Goal: Transaction & Acquisition: Purchase product/service

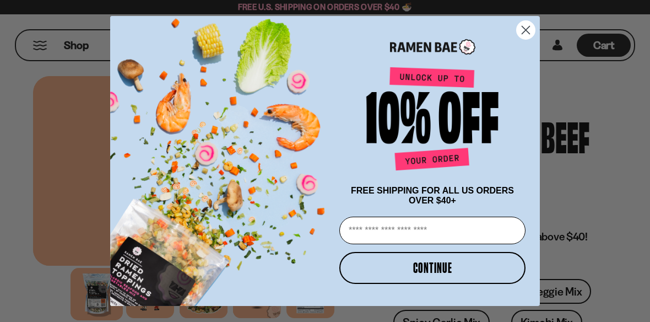
click at [534, 24] on circle "Close dialog" at bounding box center [525, 30] width 18 height 18
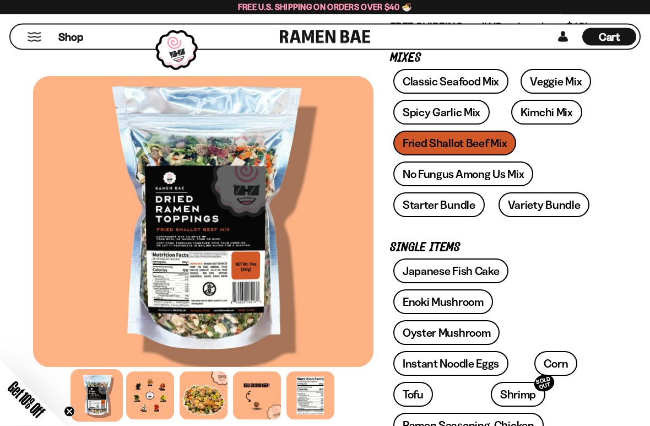
scroll to position [210, 0]
click at [472, 295] on link "Enoki Mushroom" at bounding box center [443, 301] width 100 height 25
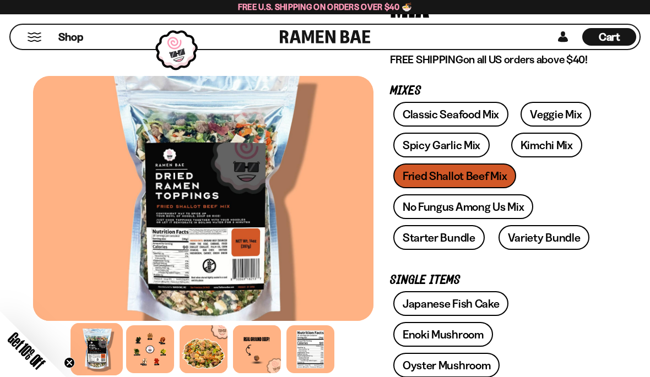
scroll to position [175, 0]
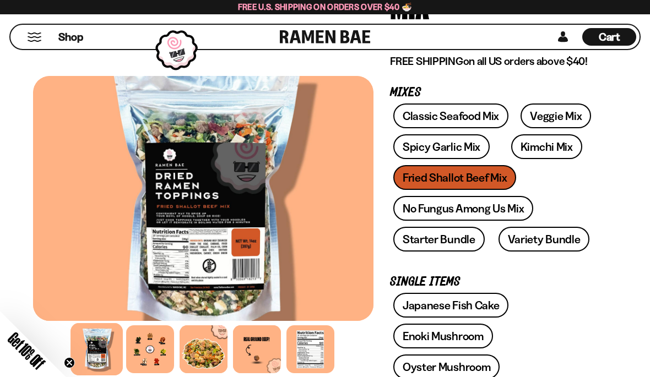
click at [499, 204] on link "No Fungus Among Us Mix" at bounding box center [463, 208] width 140 height 25
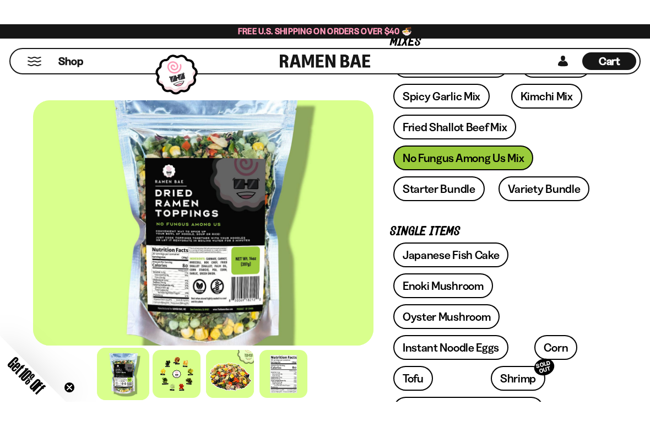
scroll to position [252, 0]
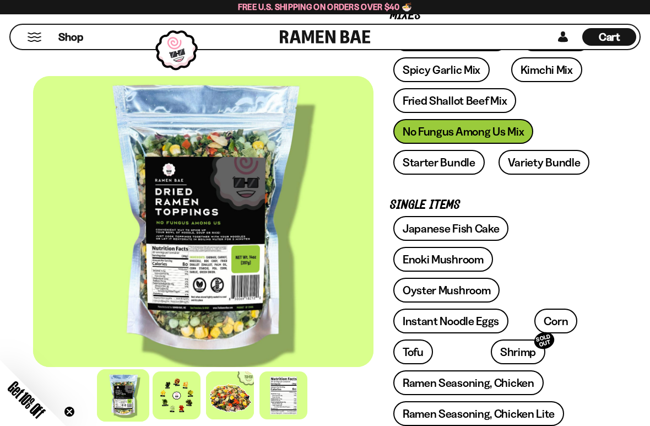
click at [274, 377] on div at bounding box center [283, 395] width 48 height 48
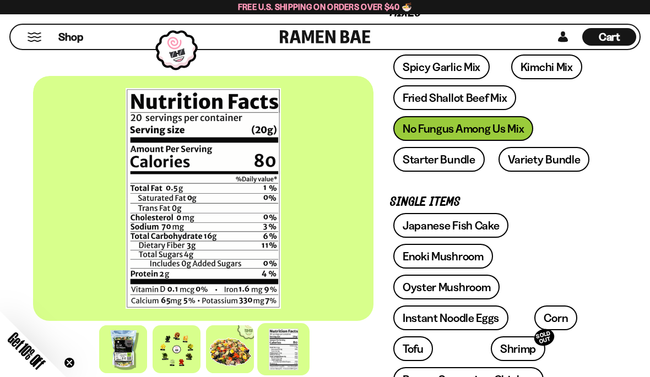
scroll to position [254, 0]
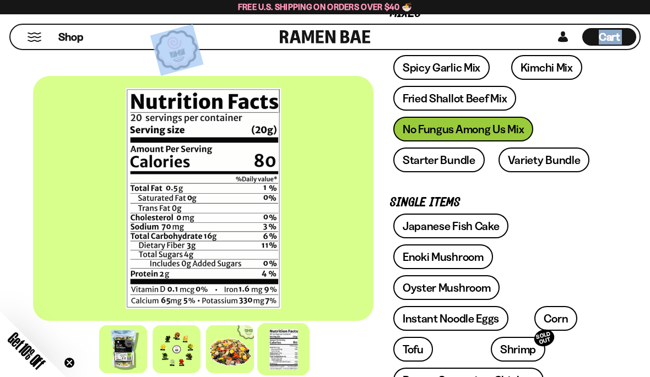
click at [225, 360] on div at bounding box center [230, 349] width 48 height 48
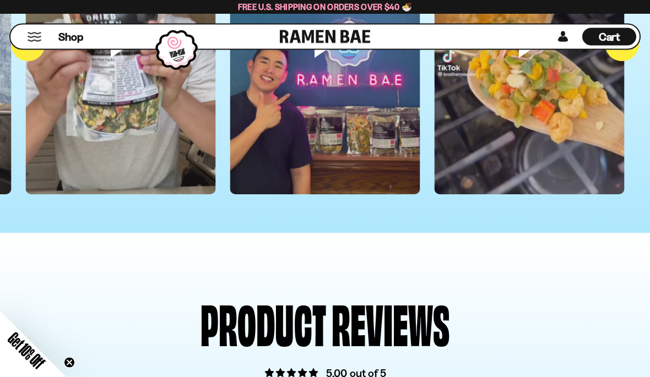
scroll to position [3464, 0]
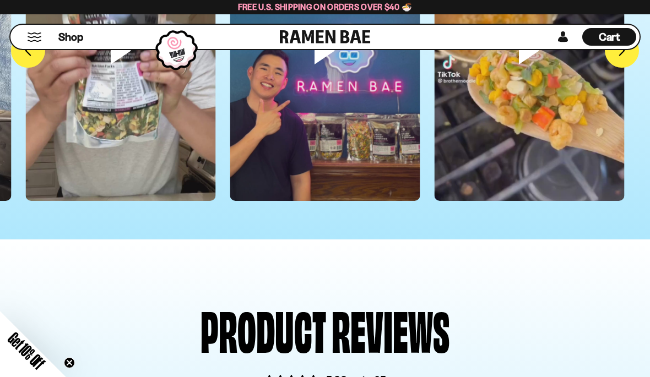
click at [40, 34] on button "Mobile Menu Trigger" at bounding box center [34, 36] width 15 height 9
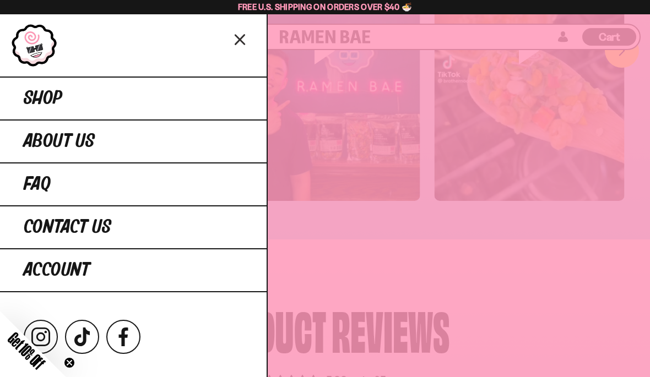
click at [51, 88] on link "Shop" at bounding box center [133, 98] width 266 height 43
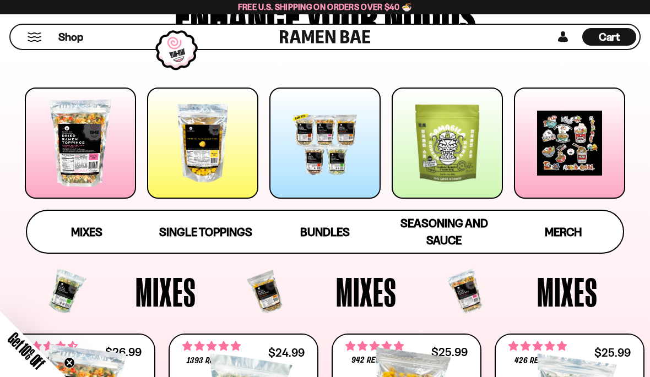
scroll to position [115, 0]
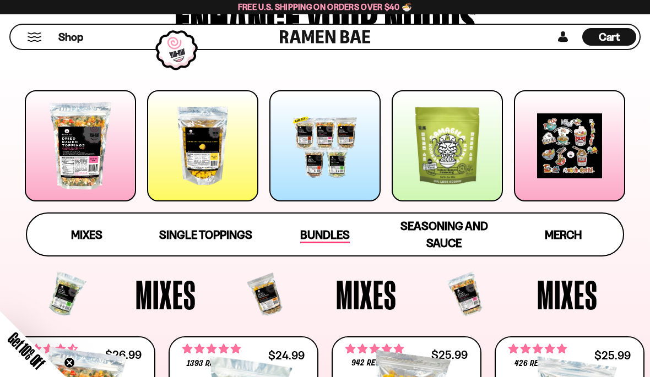
click at [327, 228] on span "Bundles" at bounding box center [325, 235] width 50 height 15
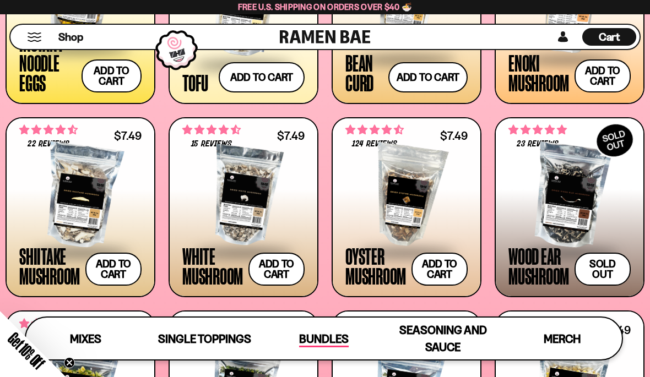
scroll to position [1161, 0]
